Goal: Transaction & Acquisition: Subscribe to service/newsletter

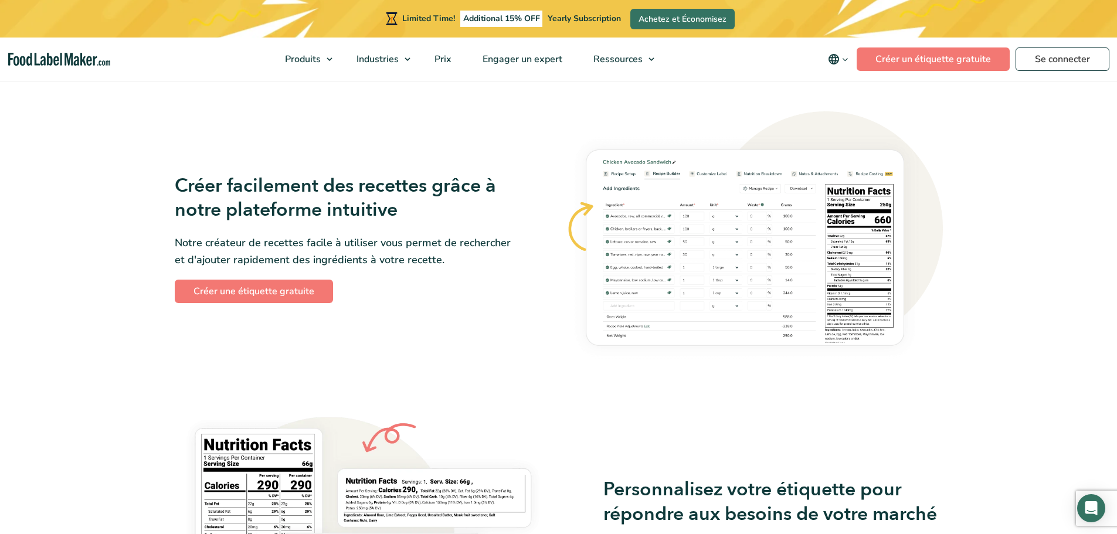
scroll to position [645, 0]
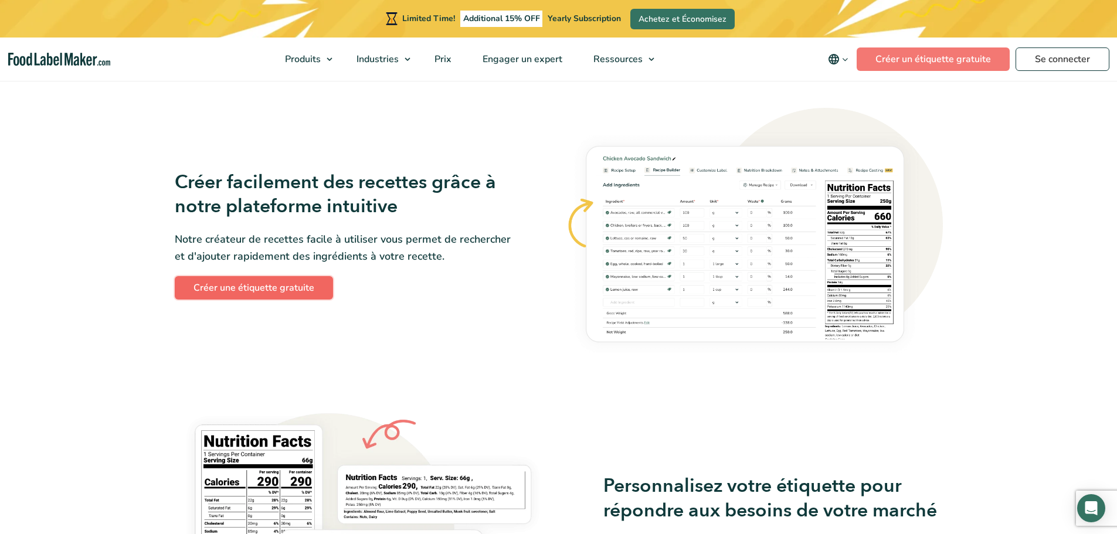
click at [295, 294] on link "Créer une étiquette gratuite" at bounding box center [254, 287] width 158 height 23
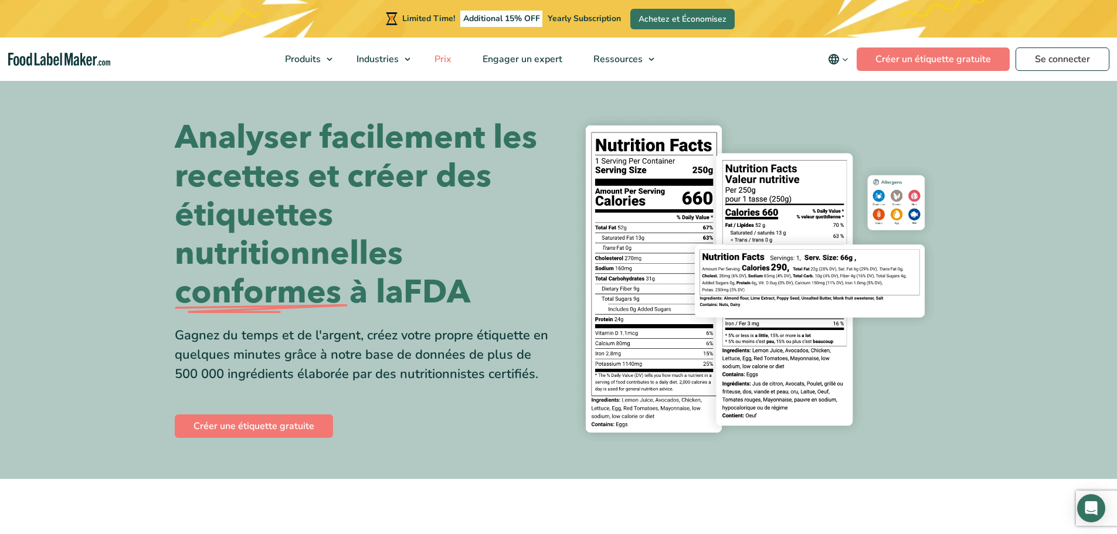
click at [438, 60] on span "Prix" at bounding box center [442, 59] width 22 height 13
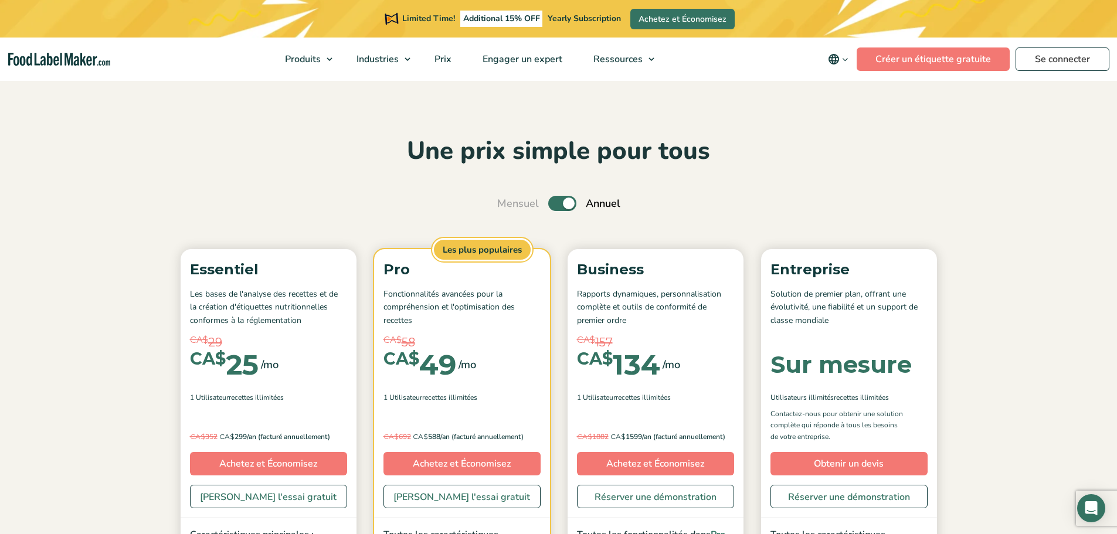
click at [564, 227] on div "Une prix simple pour tous Mensuel Toggle Annuel (6 mois gratuits + 2 consultati…" at bounding box center [558, 484] width 785 height 699
click at [562, 199] on label "Toggle" at bounding box center [562, 203] width 28 height 15
click at [507, 200] on input "Toggle" at bounding box center [503, 204] width 8 height 8
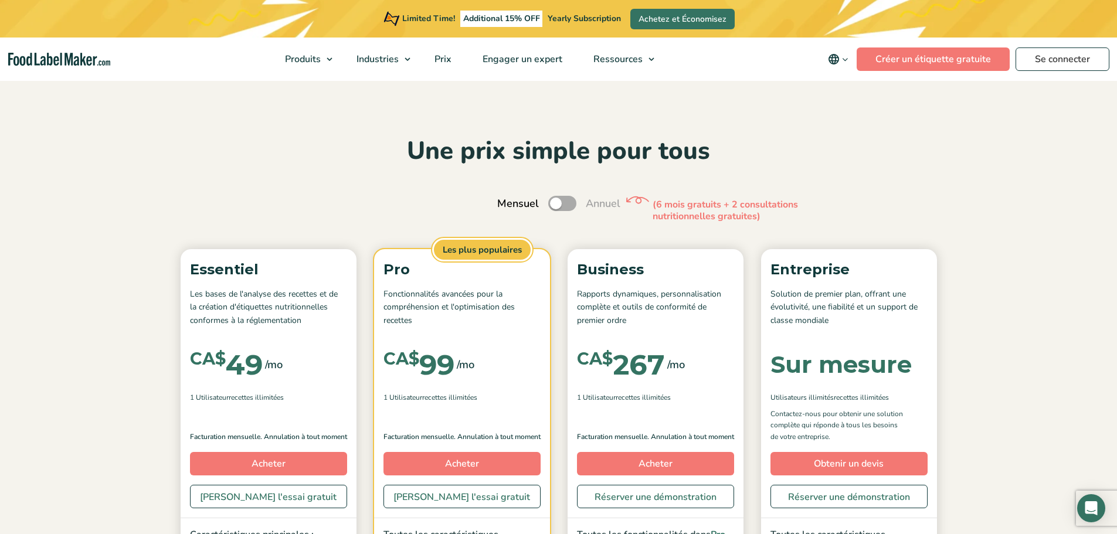
click at [560, 200] on label "Toggle" at bounding box center [562, 203] width 28 height 15
click at [507, 200] on input "Toggle" at bounding box center [503, 204] width 8 height 8
checkbox input "true"
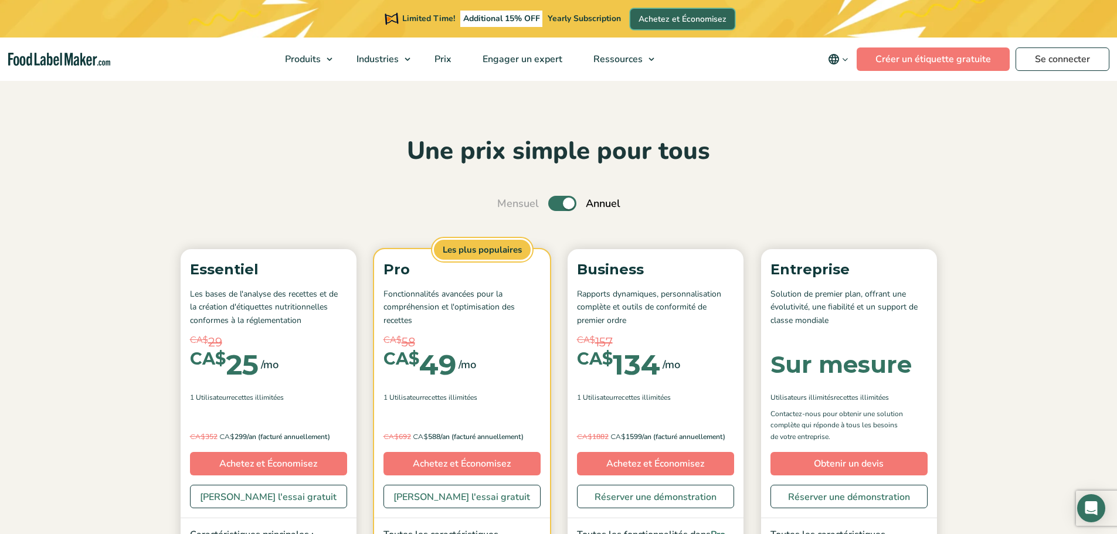
click at [666, 18] on link "Achetez et Économisez" at bounding box center [682, 19] width 104 height 21
